Goal: Check status: Check status

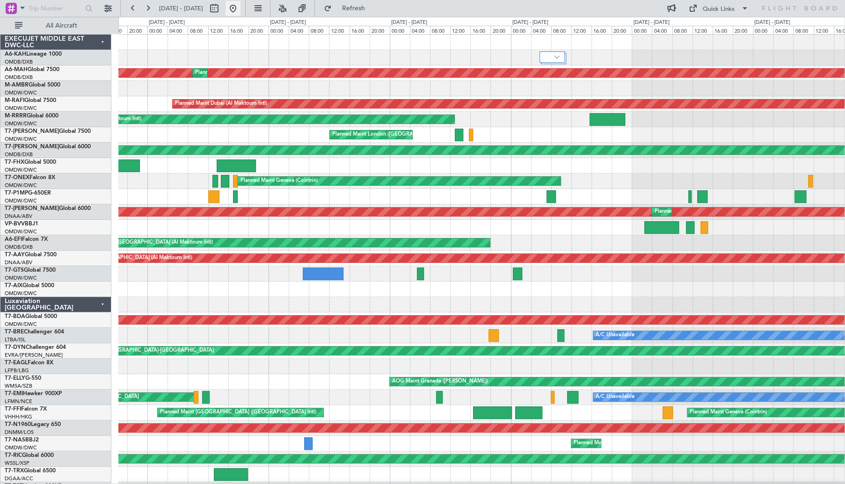
click at [240, 9] on button at bounding box center [232, 8] width 15 height 15
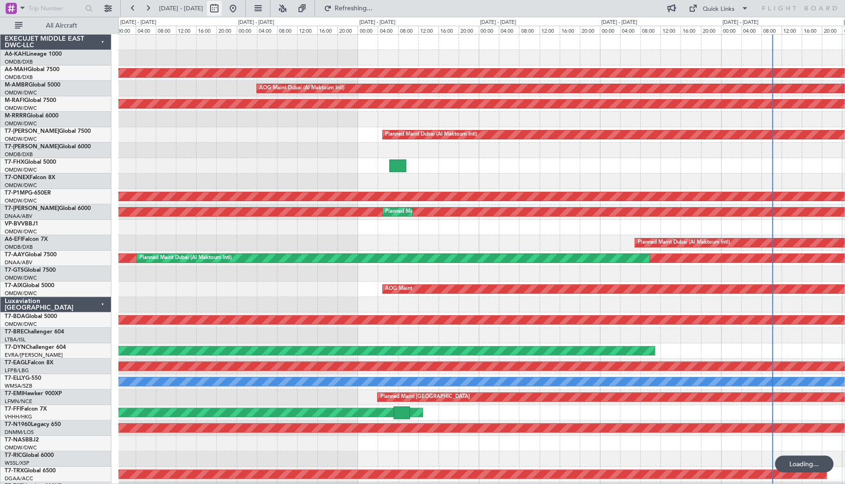
click at [222, 9] on button at bounding box center [214, 8] width 15 height 15
select select "9"
select select "2025"
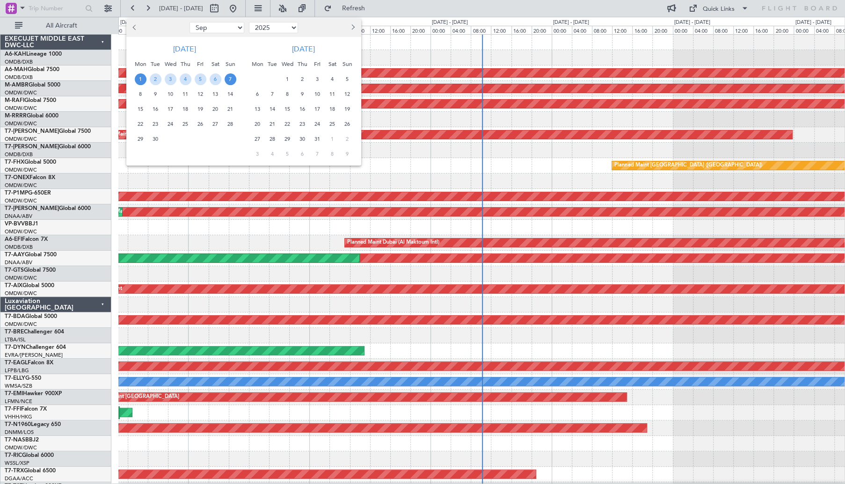
click at [135, 24] on button "Previous month" at bounding box center [135, 27] width 10 height 15
select select "8"
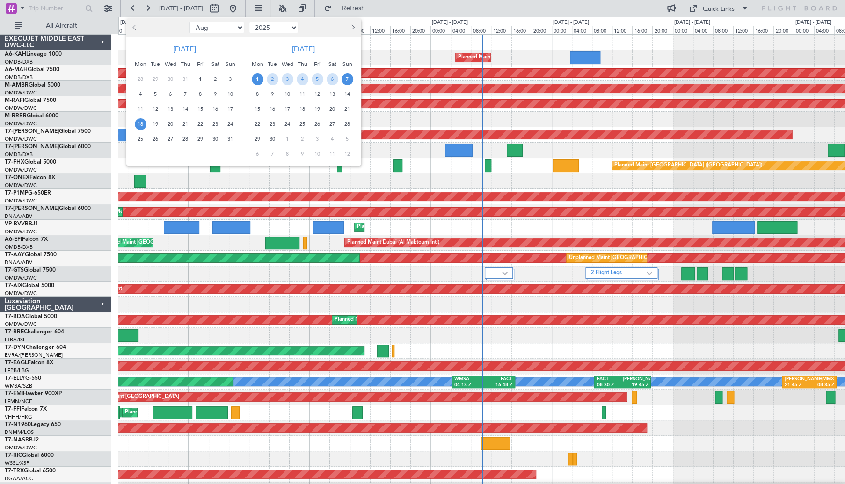
click at [139, 125] on span "18" at bounding box center [141, 124] width 12 height 12
click at [188, 125] on span "21" at bounding box center [186, 124] width 12 height 12
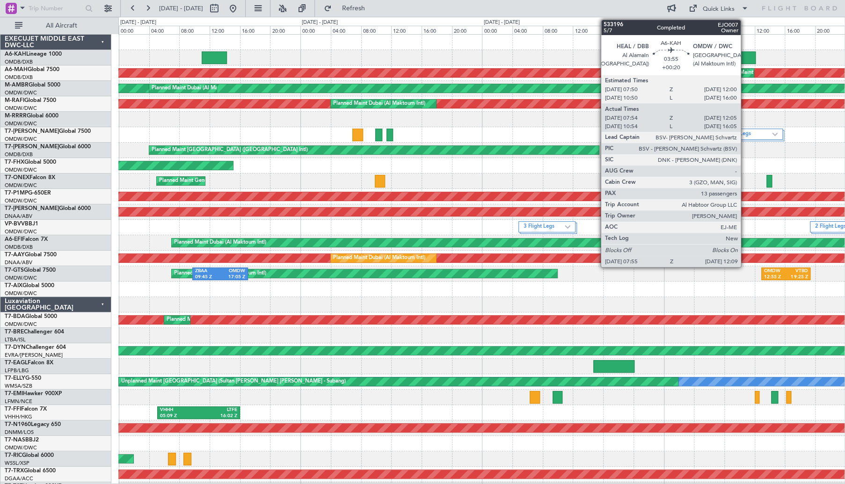
click at [744, 58] on div at bounding box center [739, 57] width 32 height 13
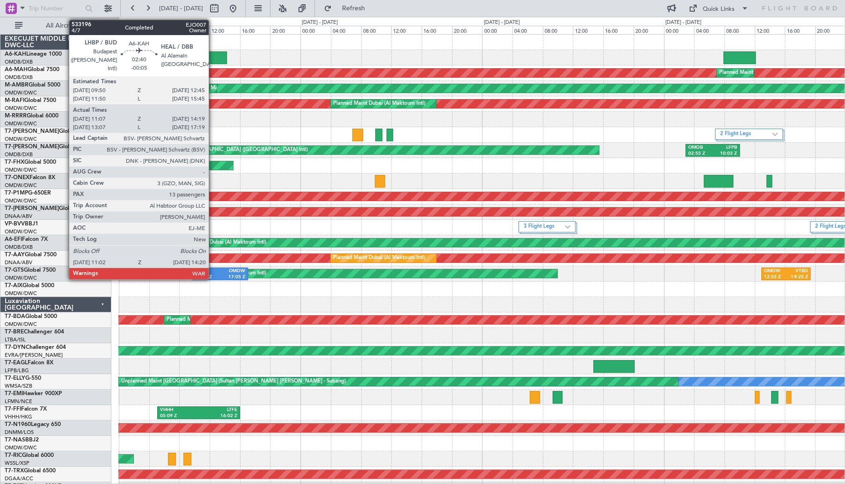
click at [213, 56] on div at bounding box center [214, 57] width 25 height 13
